Goal: Task Accomplishment & Management: Use online tool/utility

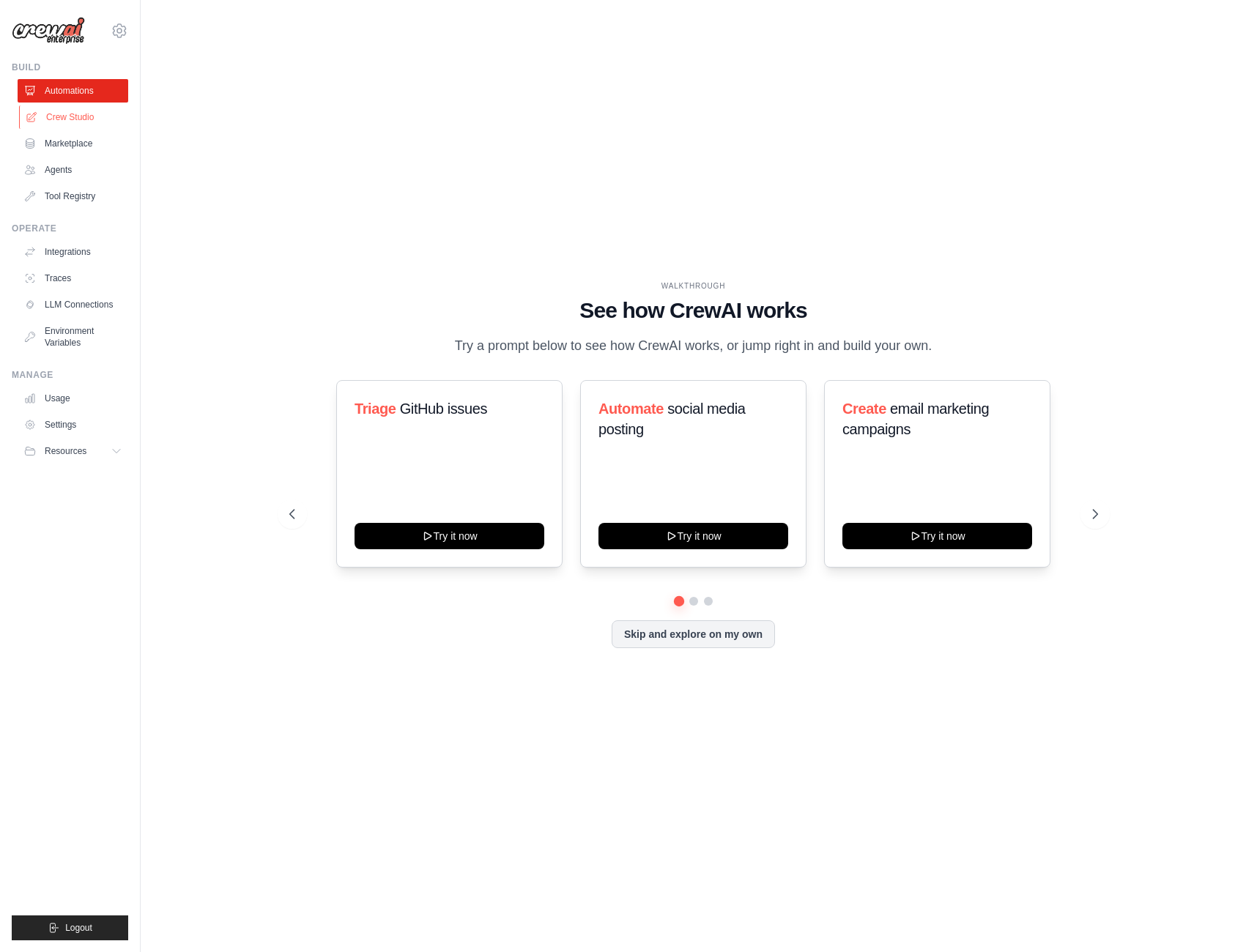
click at [67, 115] on link "Crew Studio" at bounding box center [74, 117] width 111 height 23
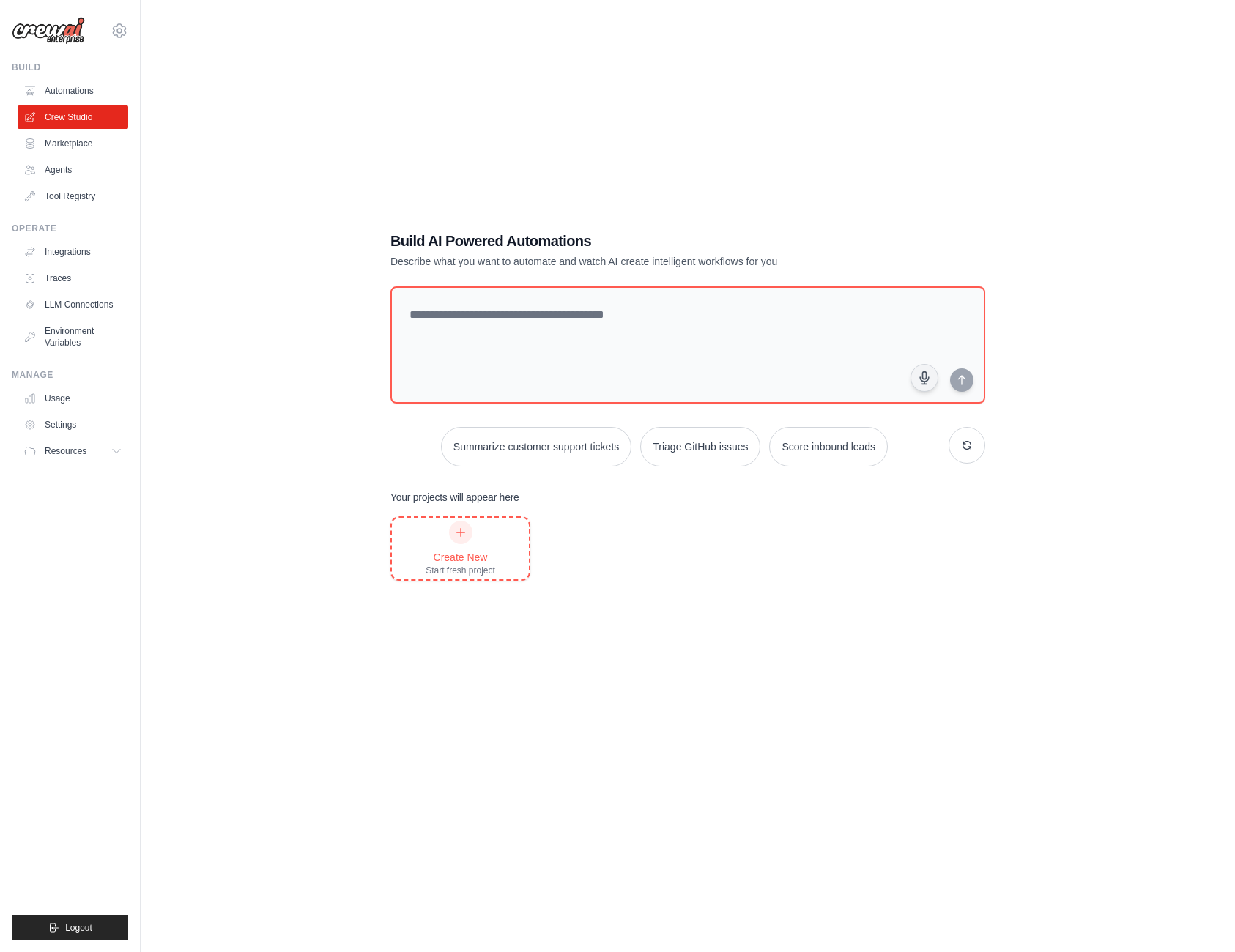
click at [478, 531] on div "Create New Start fresh project" at bounding box center [461, 549] width 70 height 55
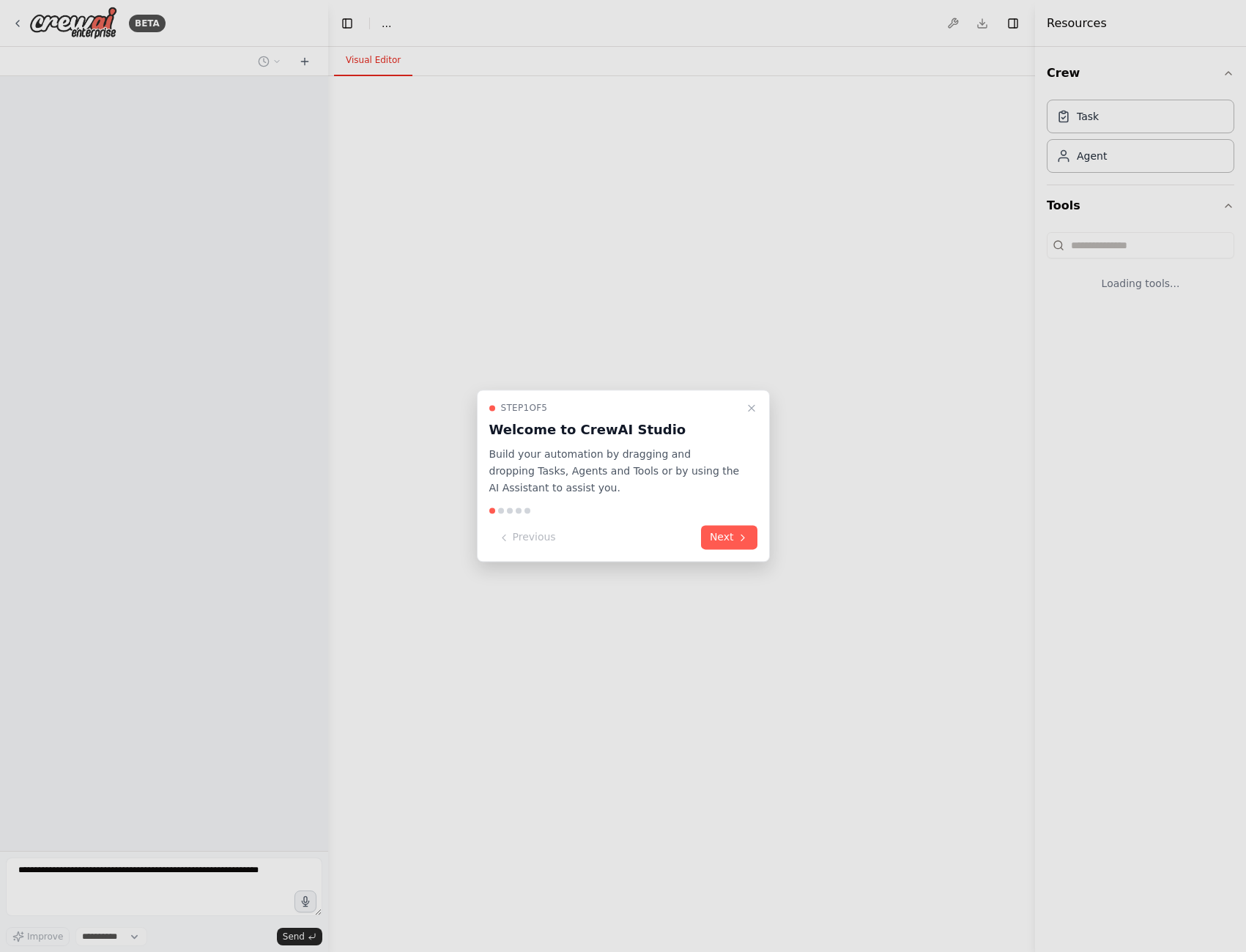
select select "****"
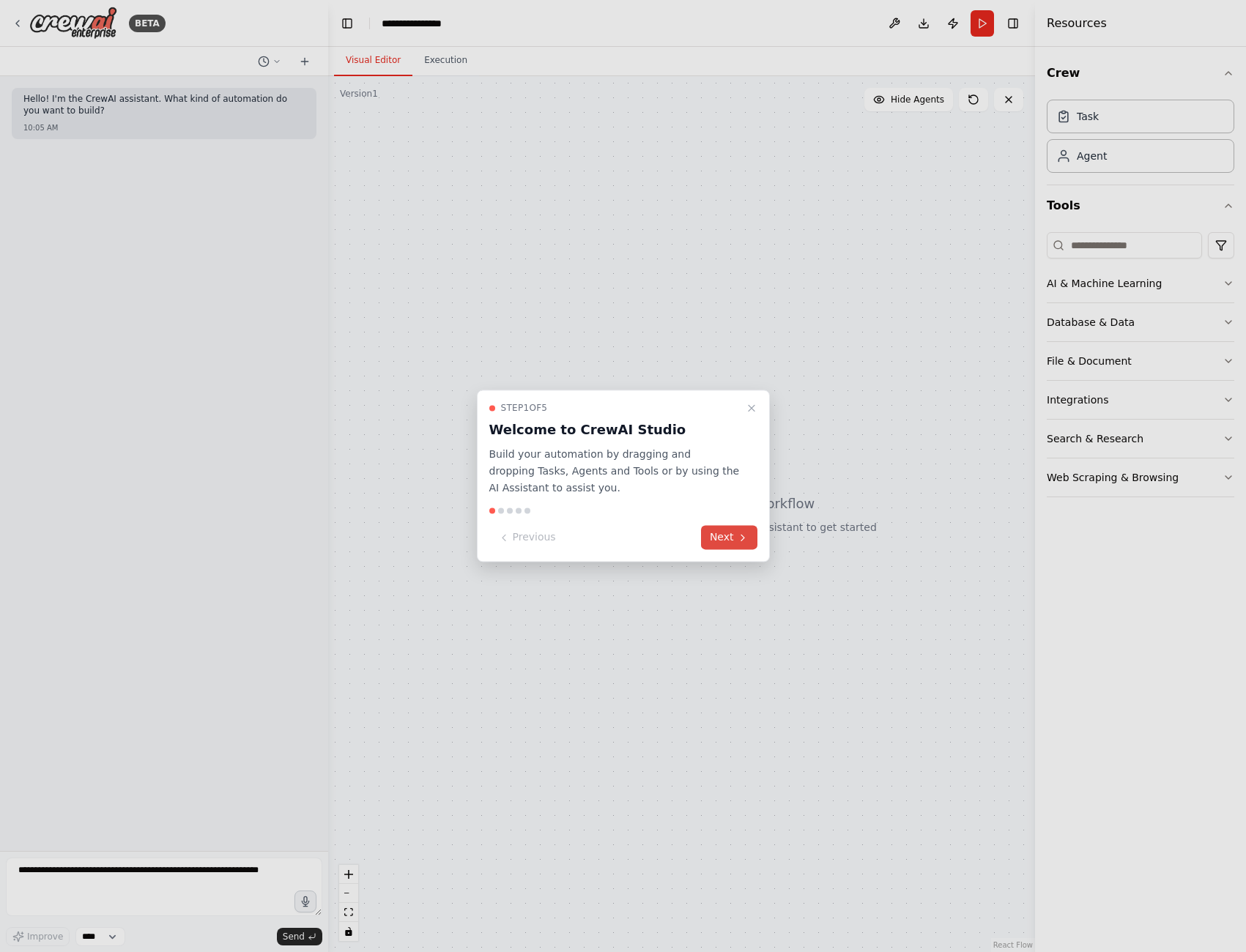
click at [724, 537] on button "Next" at bounding box center [729, 538] width 56 height 24
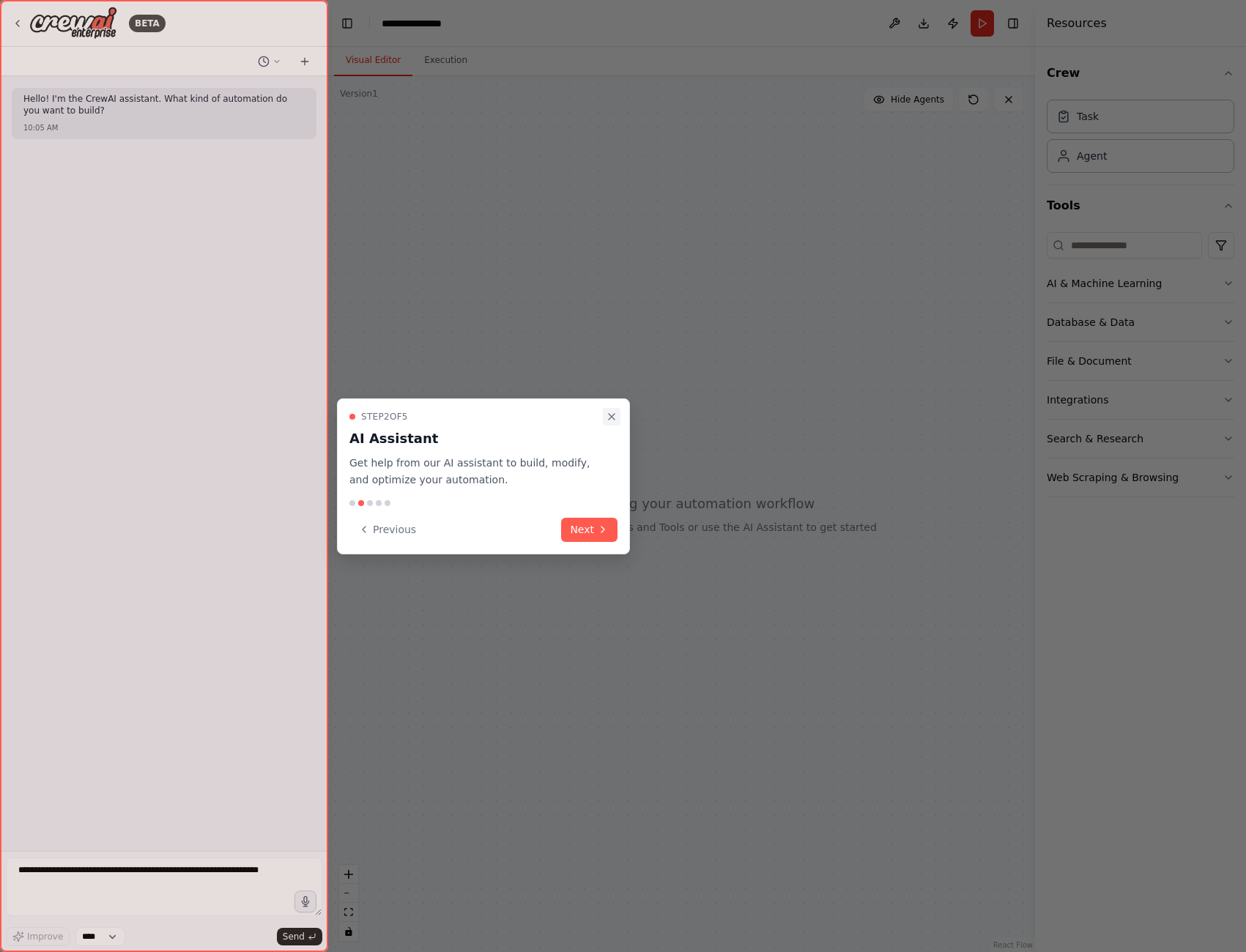
click at [612, 414] on icon "Close walkthrough" at bounding box center [611, 417] width 12 height 12
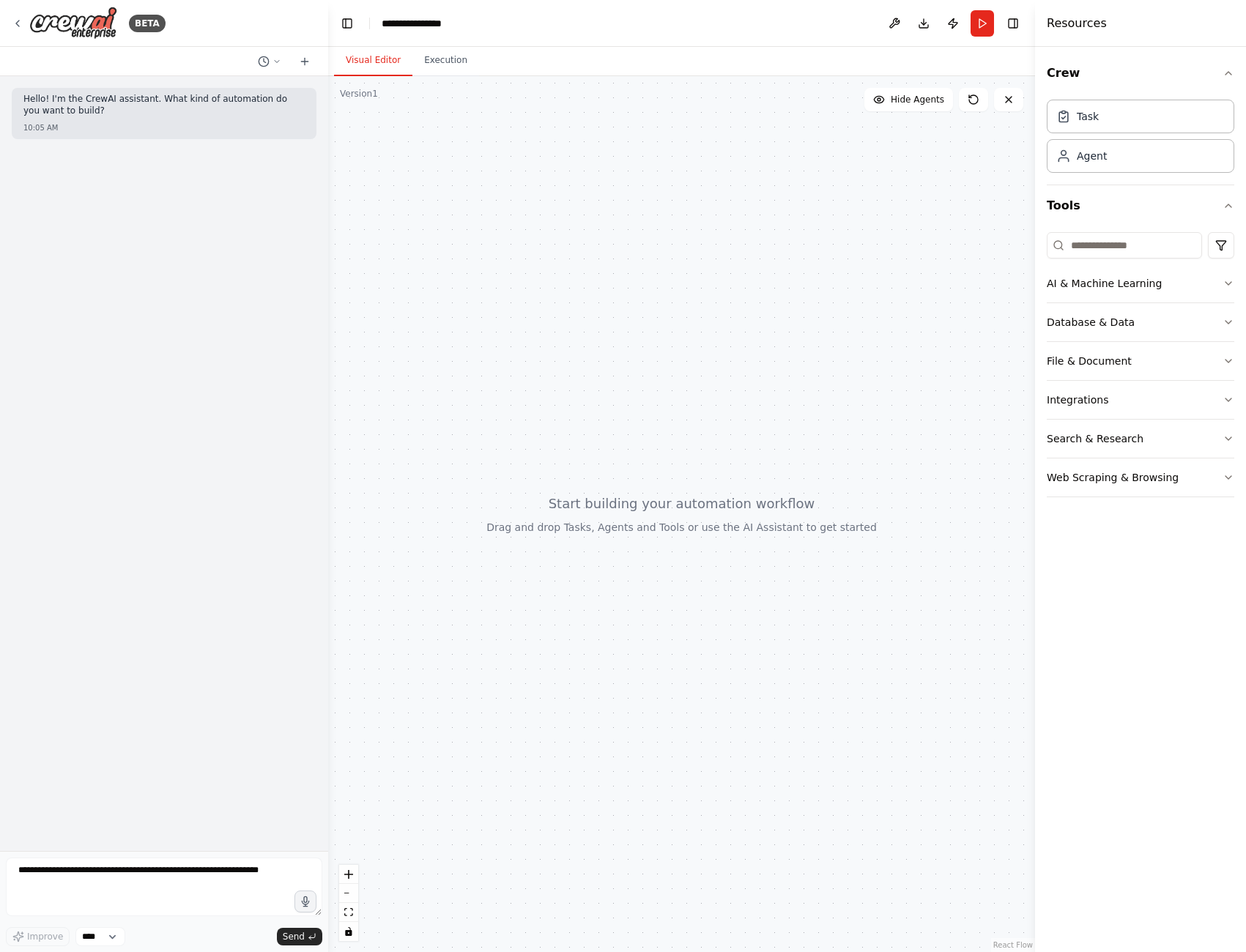
click at [152, 127] on div "10:05 AM" at bounding box center [164, 127] width 281 height 11
click at [1174, 288] on button "AI & Machine Learning" at bounding box center [1140, 283] width 188 height 38
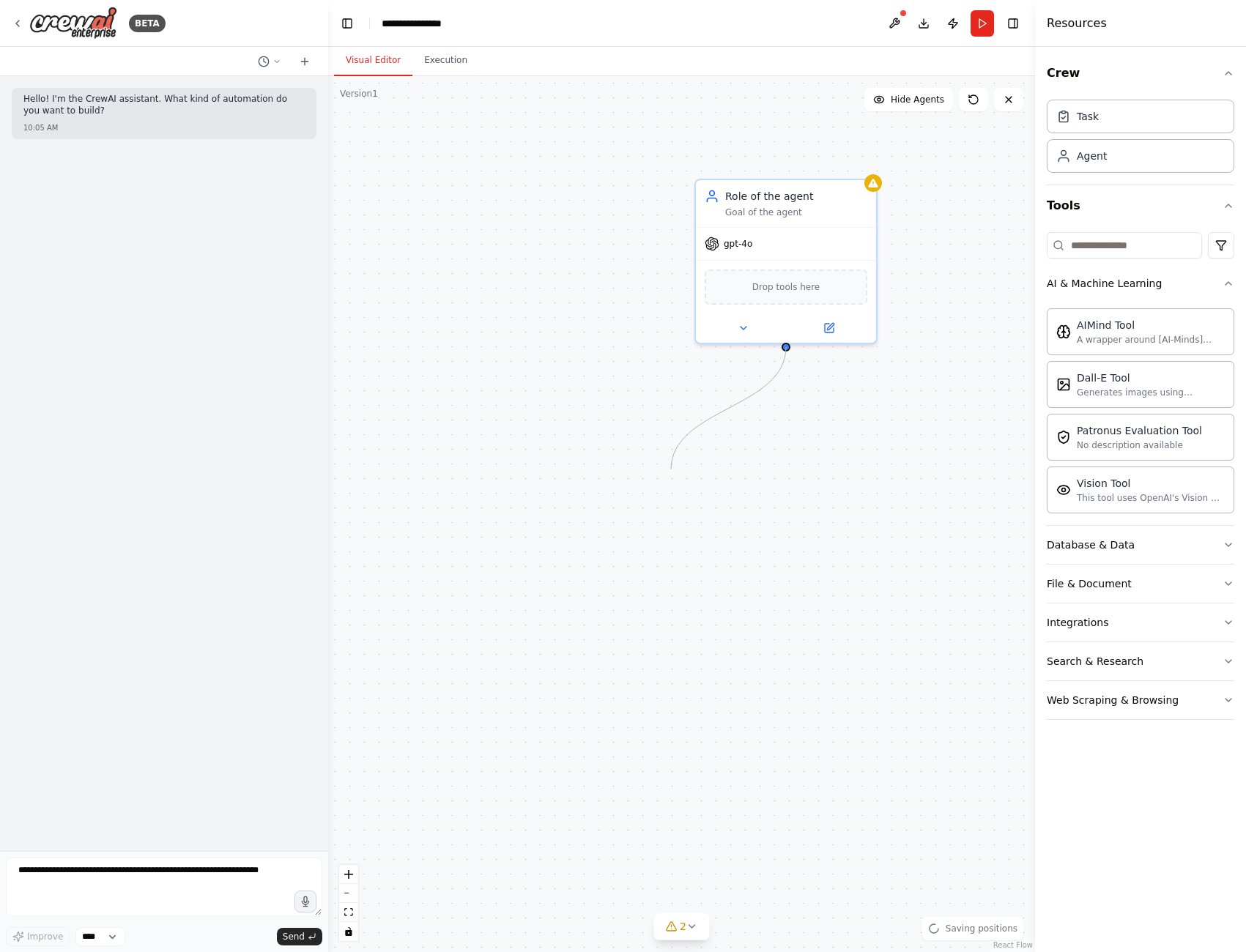
drag, startPoint x: 787, startPoint y: 345, endPoint x: 672, endPoint y: 468, distance: 168.4
click at [672, 469] on div "Role of the agent Goal of the agent gpt-4o Drop tools here" at bounding box center [681, 514] width 707 height 876
